Goal: Understand process/instructions: Learn how to perform a task or action

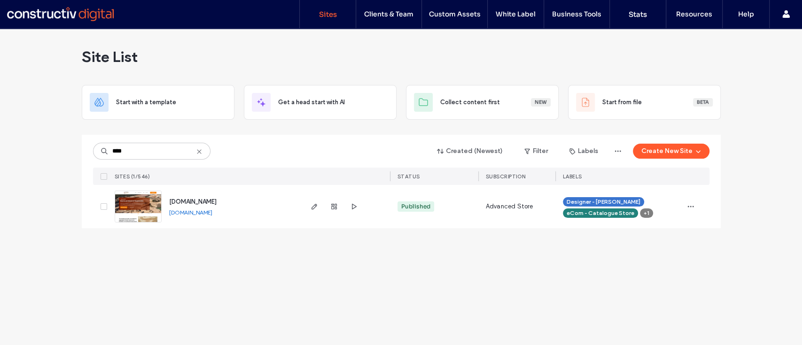
type input "****"
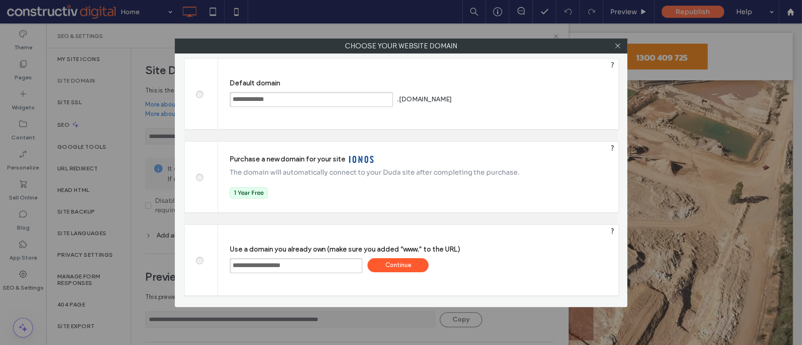
click at [403, 262] on div "Continue" at bounding box center [397, 265] width 61 height 14
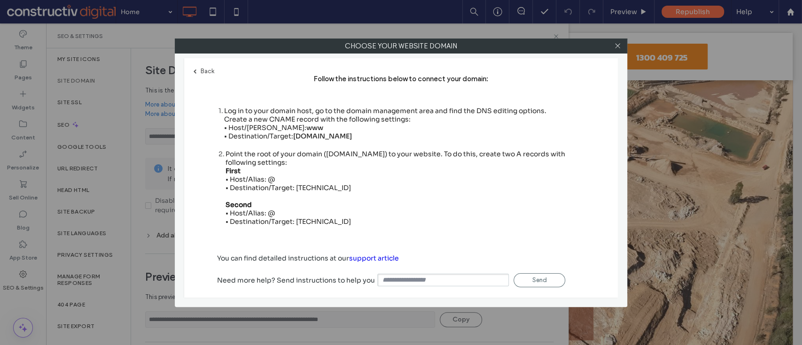
click at [311, 182] on div "Point the root of your domain ([DOMAIN_NAME]) to your website. To do this, crea…" at bounding box center [404, 188] width 359 height 76
copy div "[TECHNICAL_ID]"
click at [309, 220] on div "Point the root of your domain ([DOMAIN_NAME]) to your website. To do this, crea…" at bounding box center [404, 188] width 359 height 76
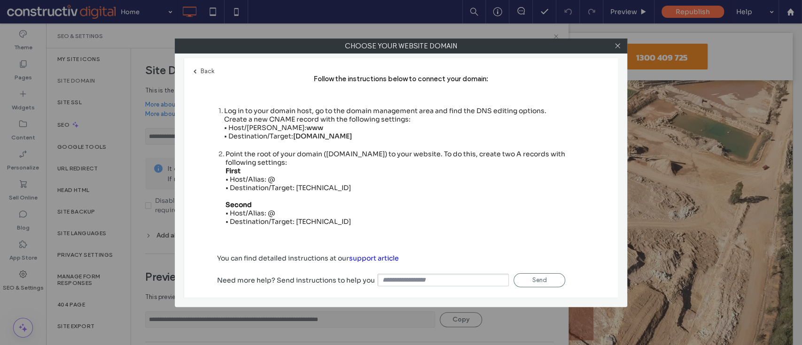
copy div "[TECHNICAL_ID]"
drag, startPoint x: 294, startPoint y: 134, endPoint x: 368, endPoint y: 134, distance: 73.7
click at [352, 134] on span "[DOMAIN_NAME]" at bounding box center [322, 136] width 59 height 8
copy span "[DOMAIN_NAME]"
click at [617, 46] on icon at bounding box center [617, 45] width 7 height 7
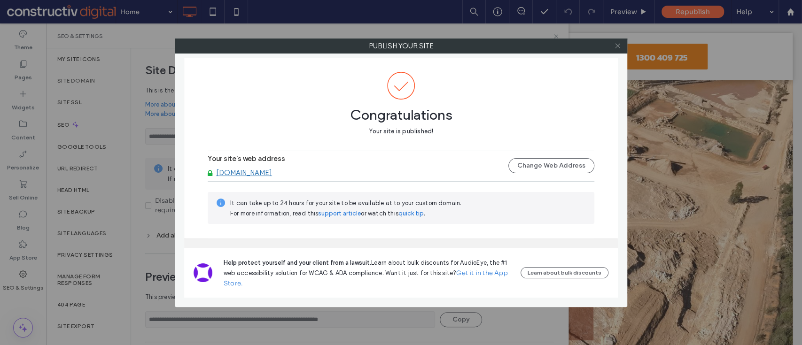
click at [615, 45] on icon at bounding box center [617, 45] width 7 height 7
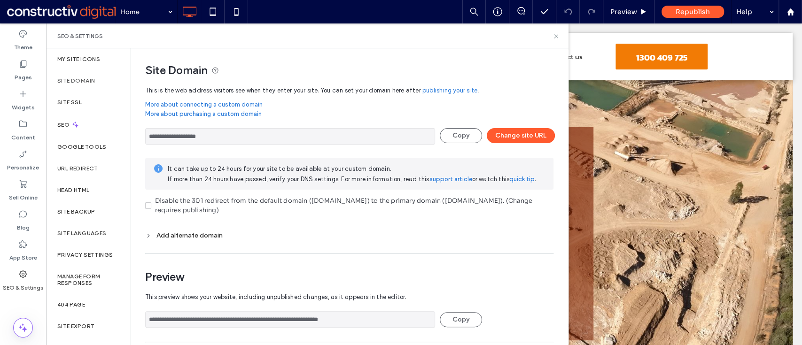
click at [194, 138] on input "**********" at bounding box center [290, 136] width 290 height 16
